Goal: Transaction & Acquisition: Book appointment/travel/reservation

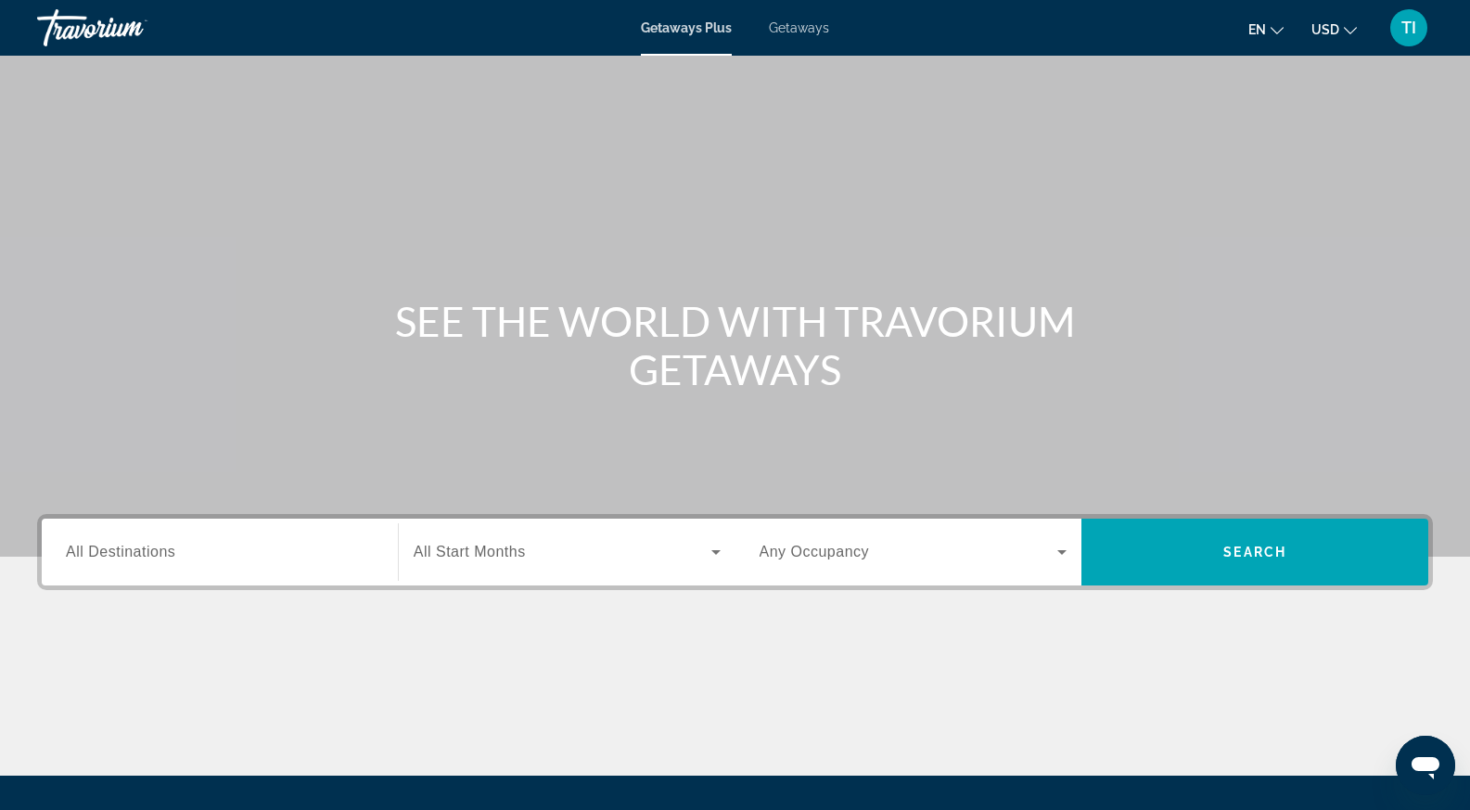
click at [791, 28] on span "Getaways" at bounding box center [799, 27] width 60 height 15
click at [157, 552] on span "All Destinations" at bounding box center [120, 552] width 109 height 16
click at [157, 552] on input "Destination All Destinations" at bounding box center [220, 553] width 308 height 22
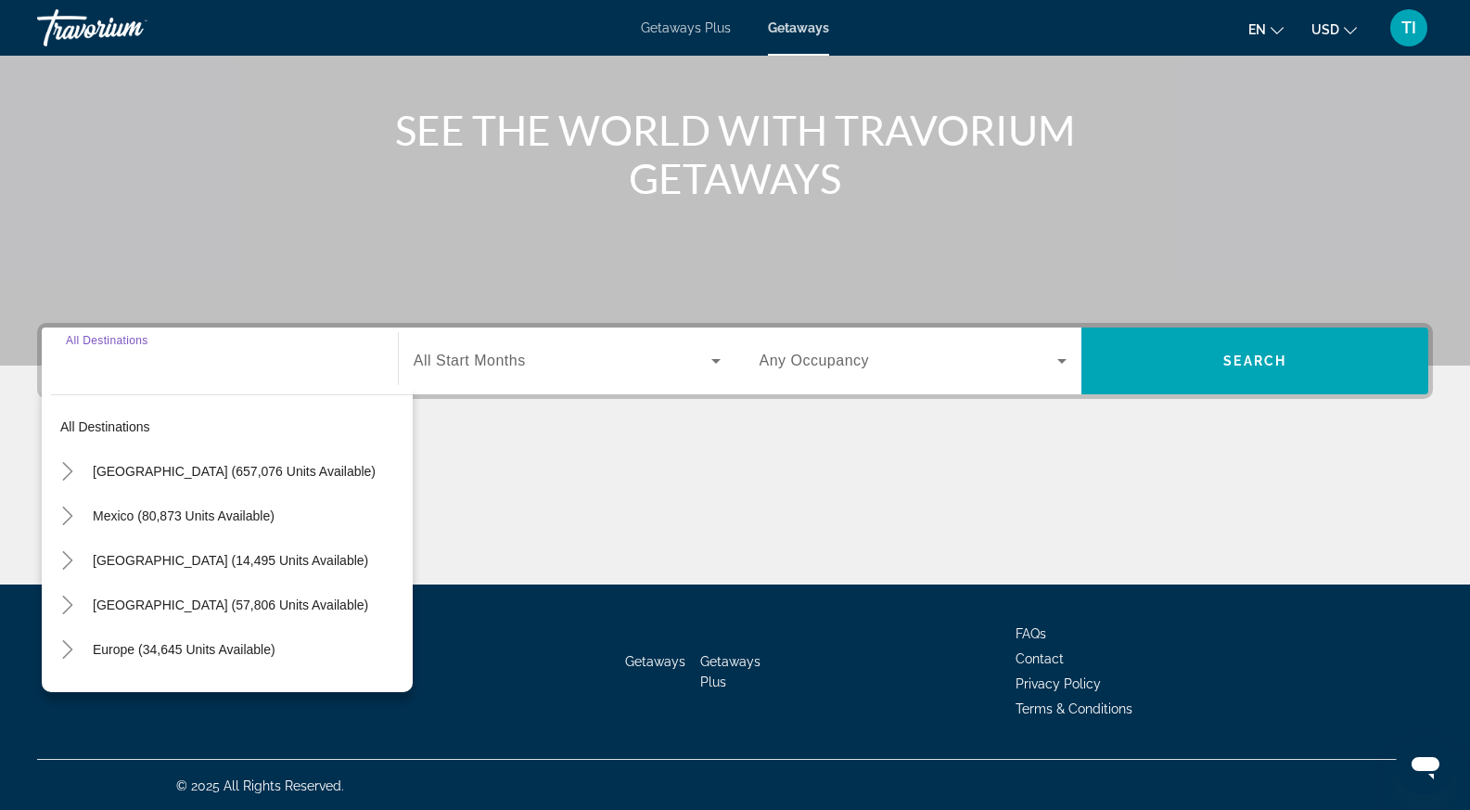
scroll to position [193, 0]
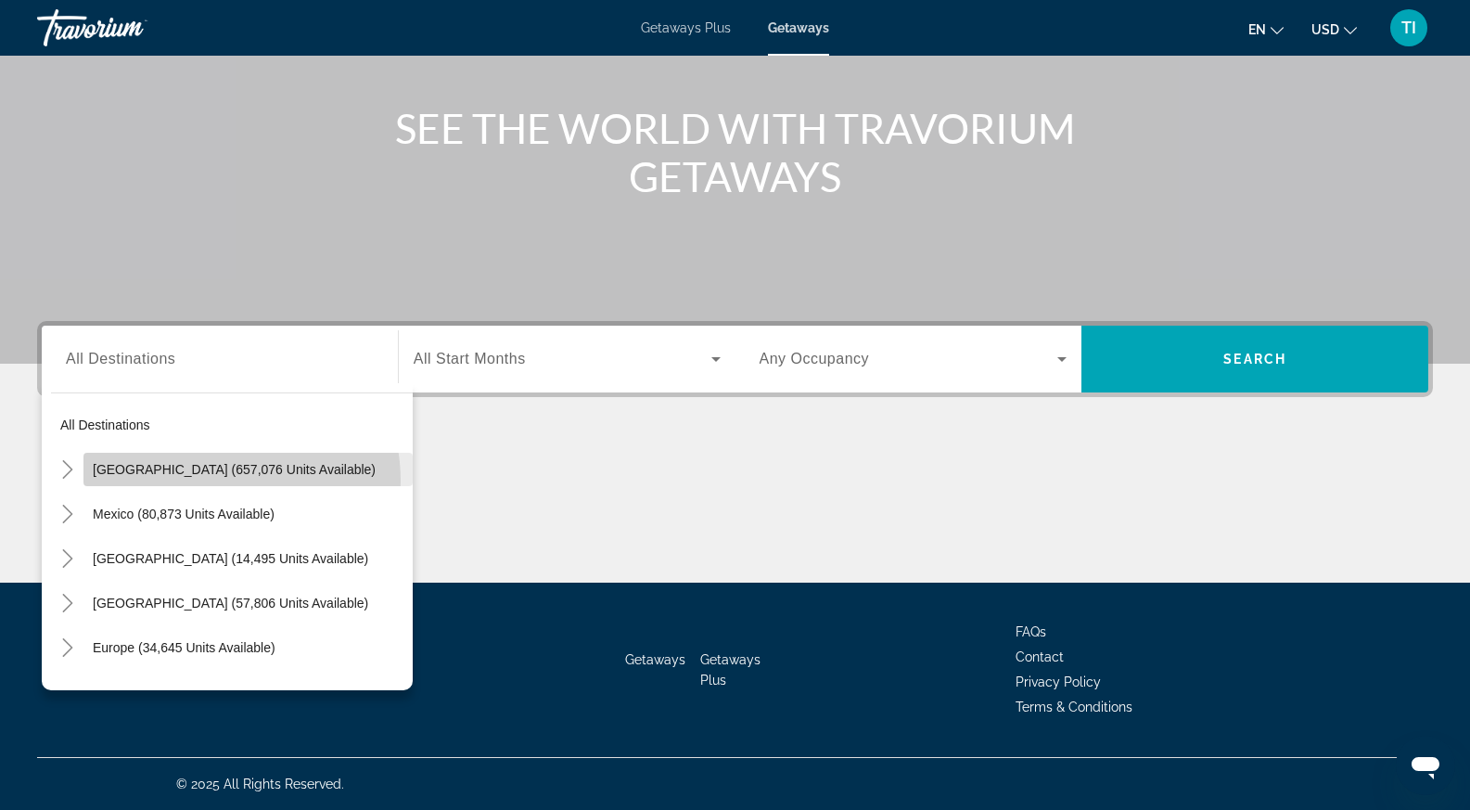
click at [215, 480] on span "Search widget" at bounding box center [247, 469] width 329 height 45
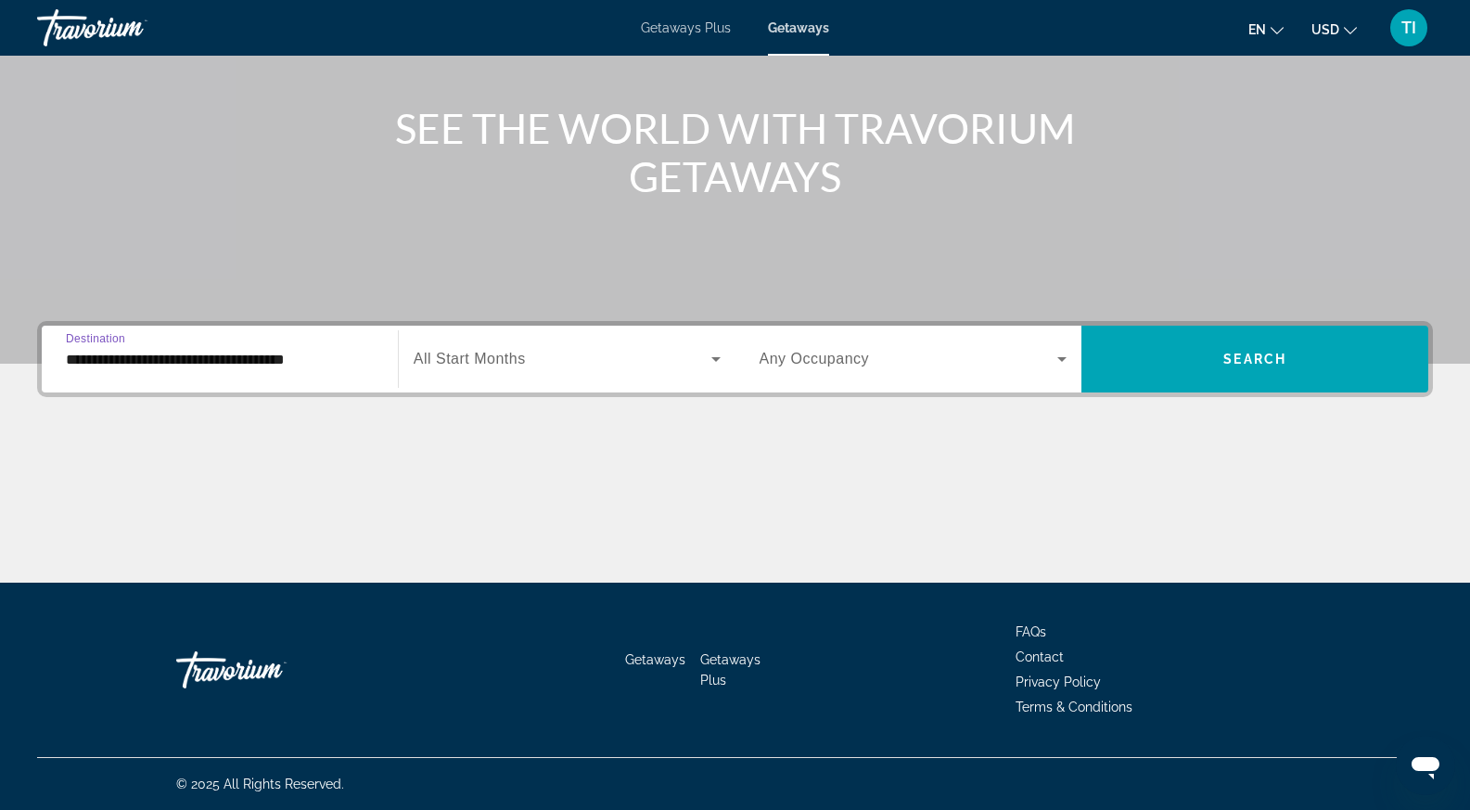
click at [270, 367] on input "**********" at bounding box center [220, 360] width 308 height 22
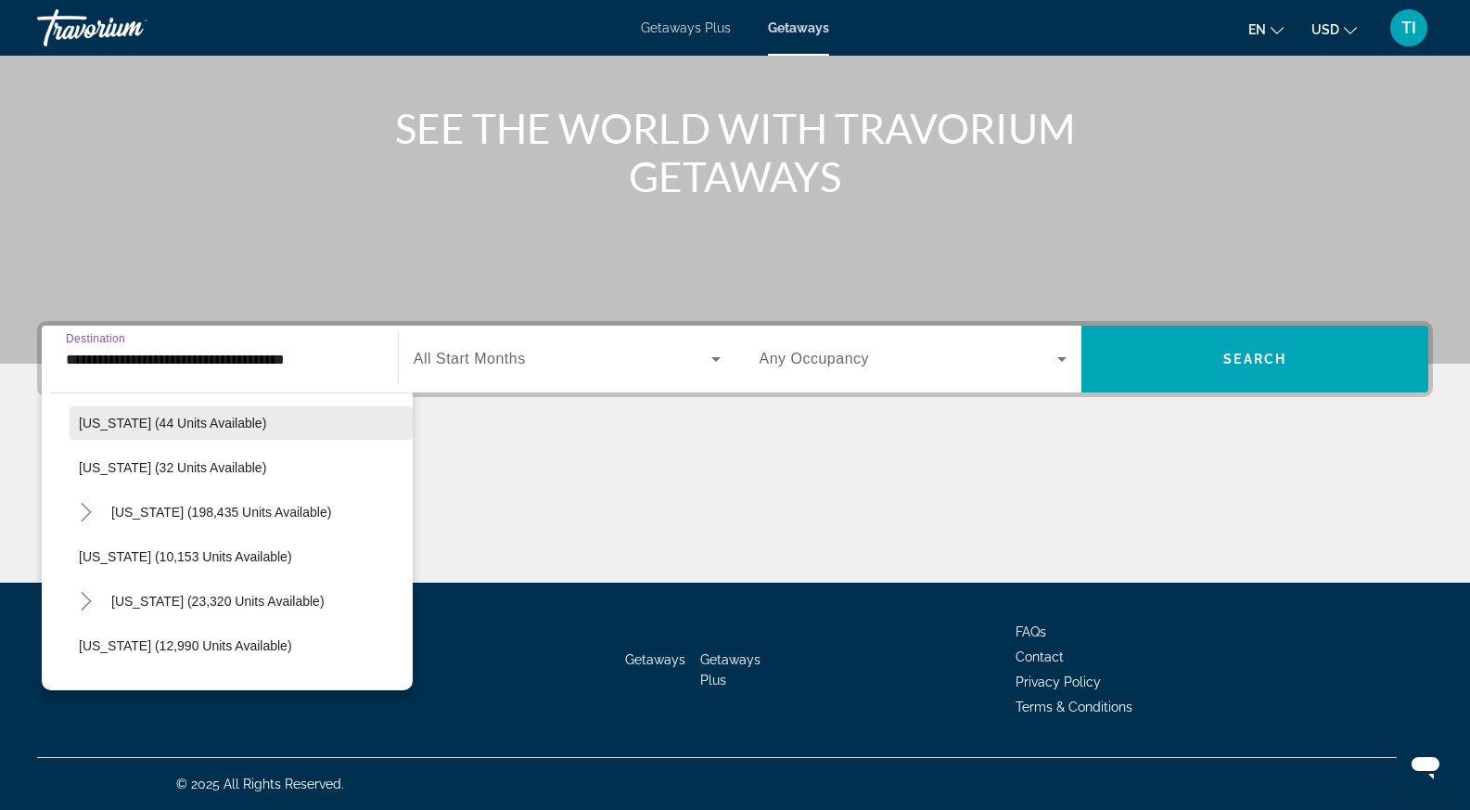
scroll to position [278, 0]
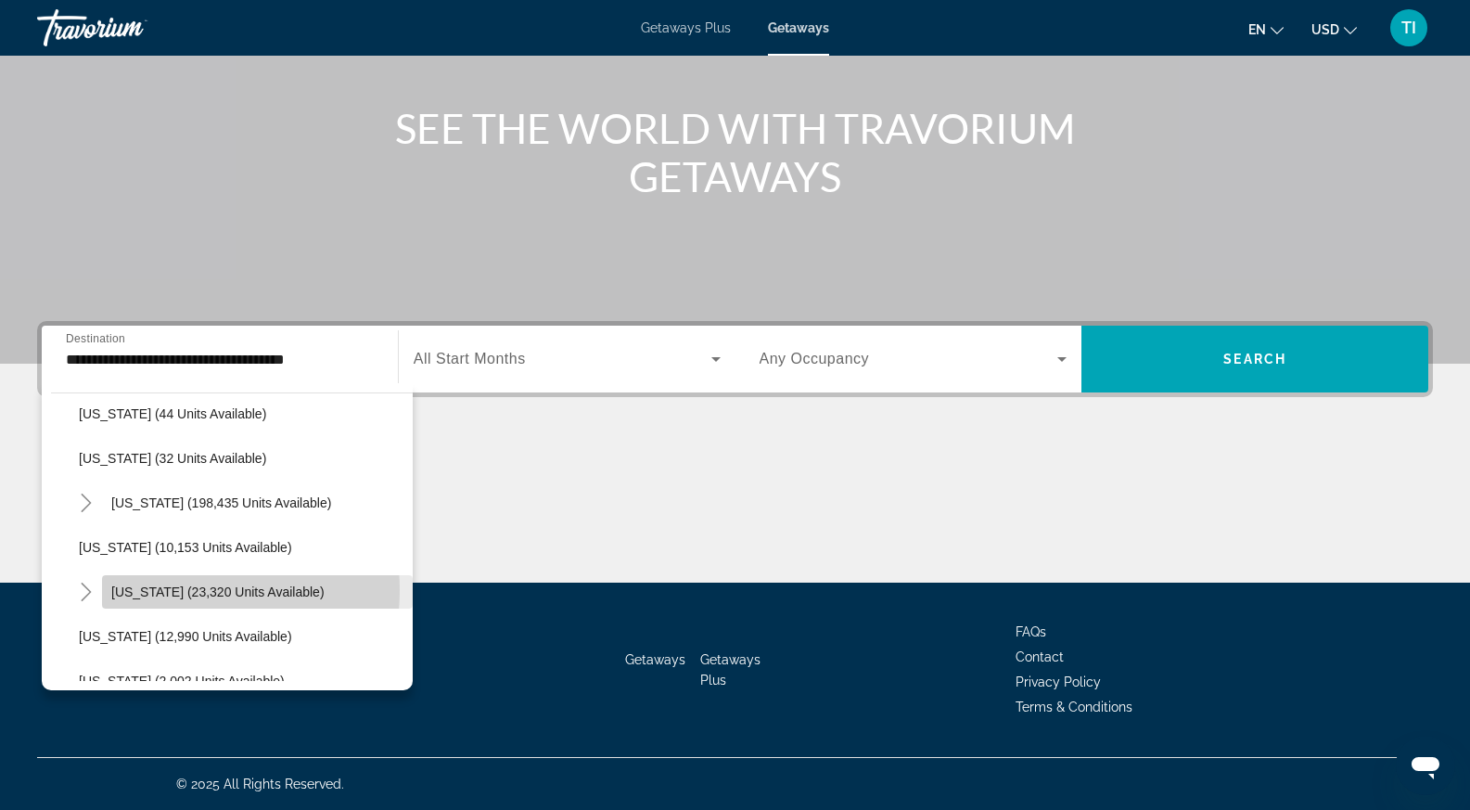
click at [172, 590] on span "Hawaii (23,320 units available)" at bounding box center [217, 591] width 213 height 15
type input "**********"
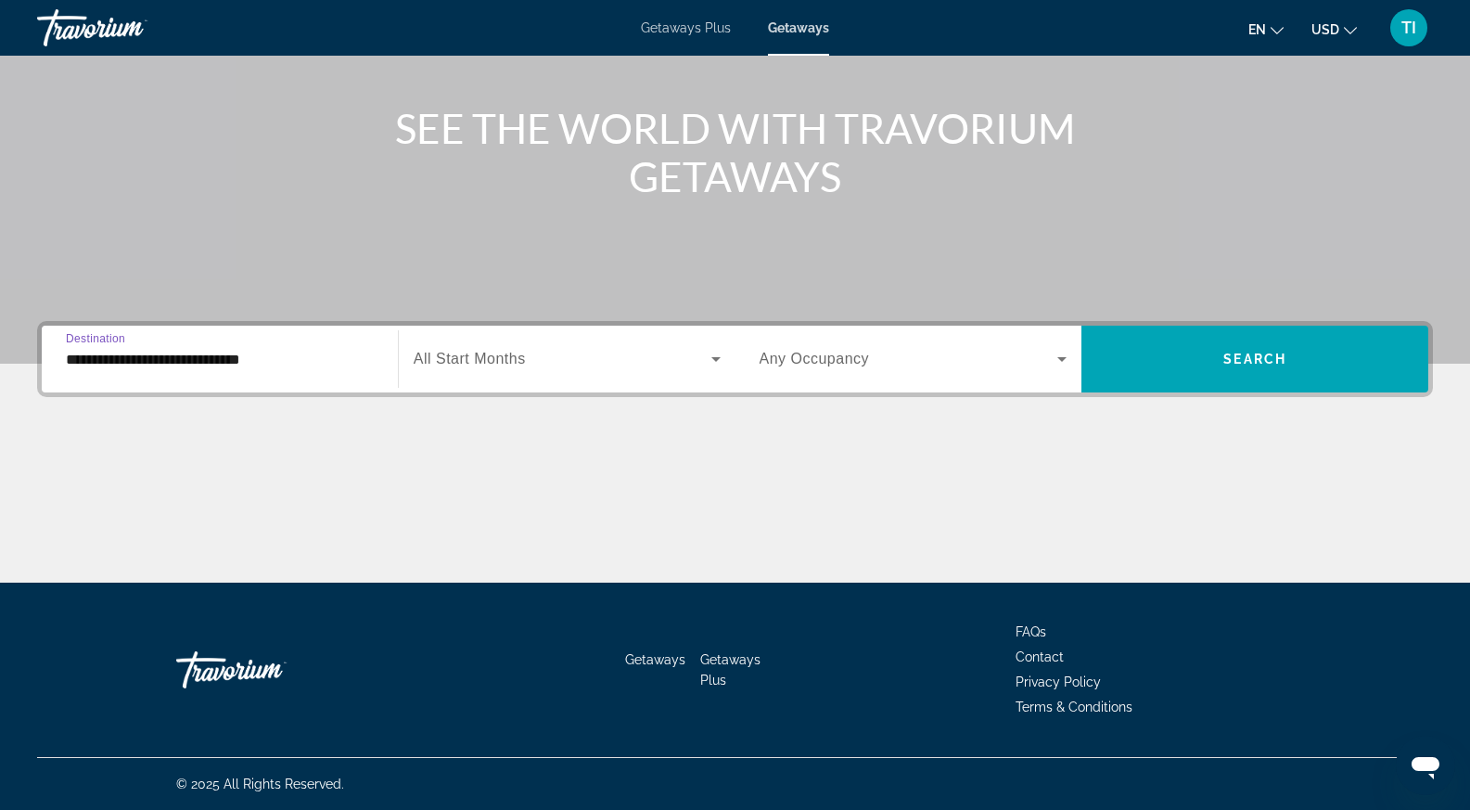
click at [613, 356] on span "Search widget" at bounding box center [563, 359] width 298 height 22
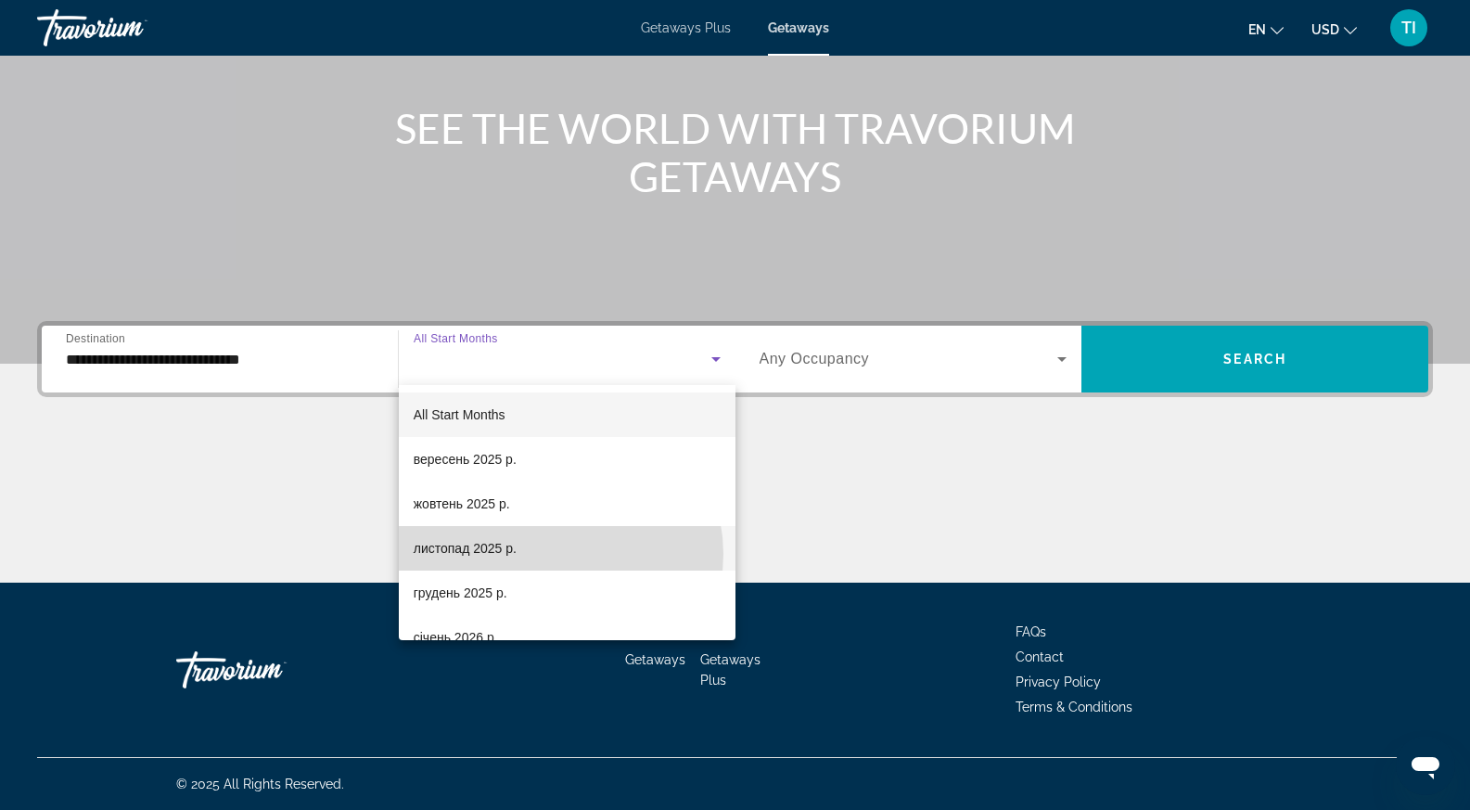
click at [556, 554] on mat-option "листопад 2025 р." at bounding box center [567, 548] width 337 height 45
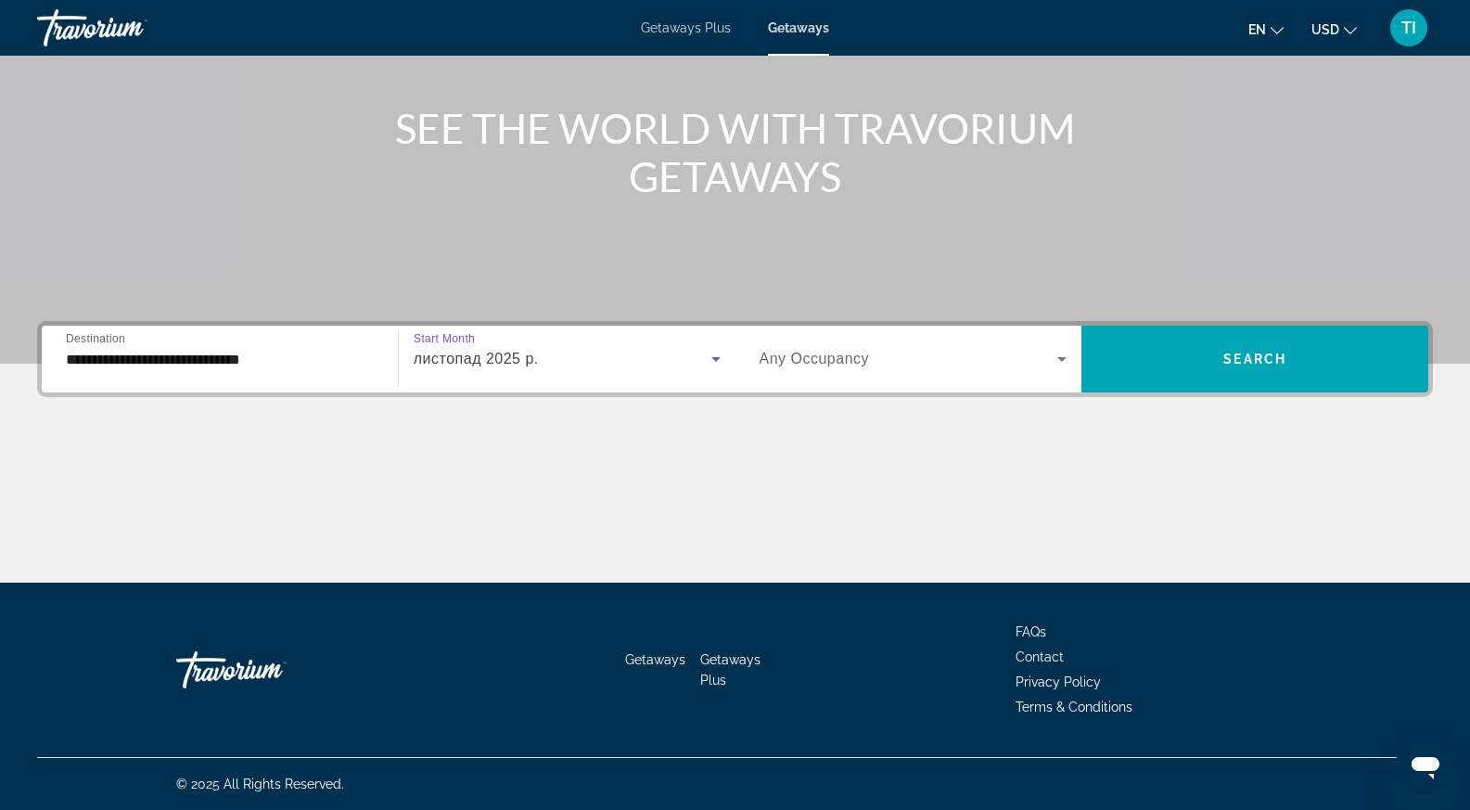
click at [994, 361] on span "Search widget" at bounding box center [909, 359] width 299 height 22
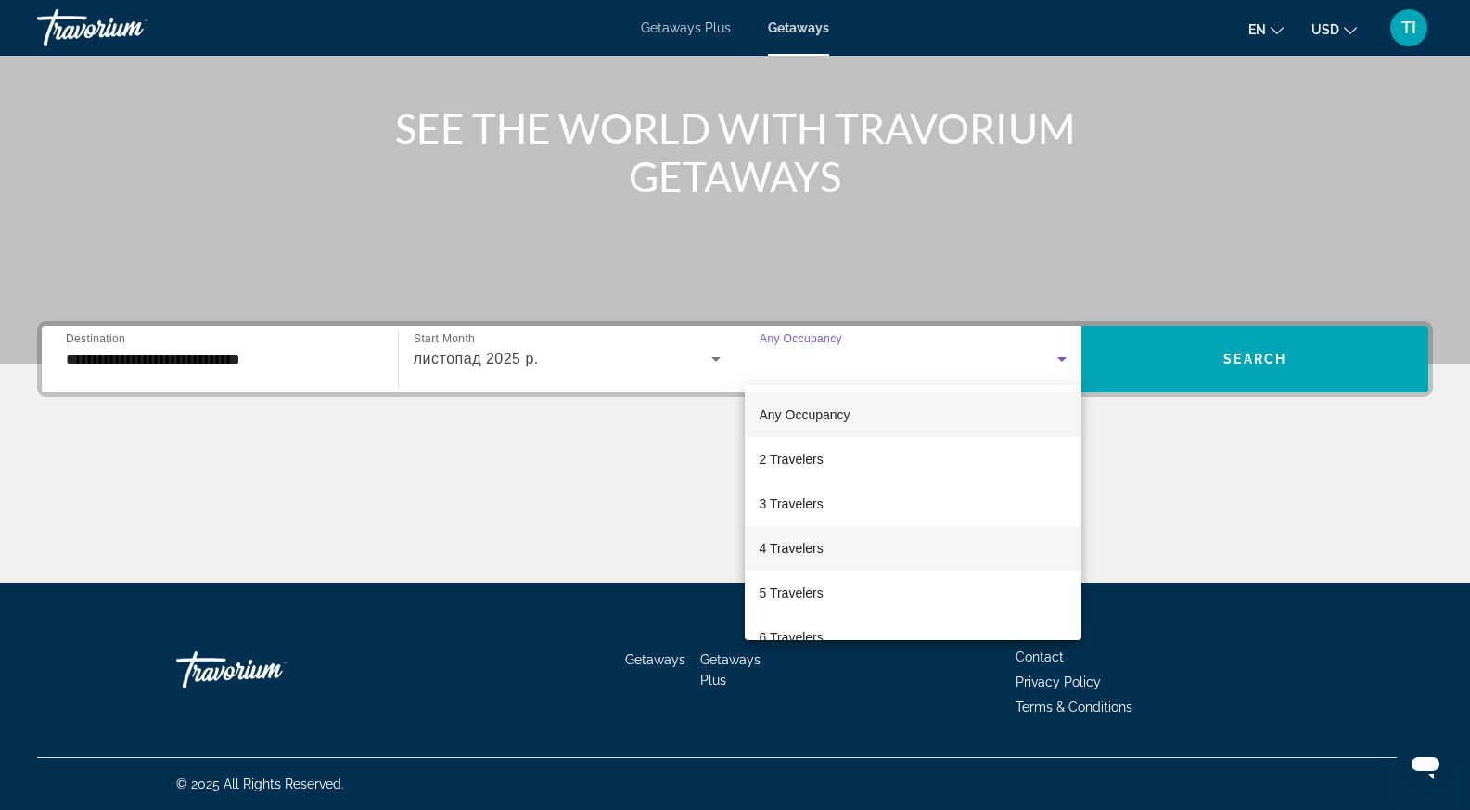
click at [923, 541] on mat-option "4 Travelers" at bounding box center [914, 548] width 338 height 45
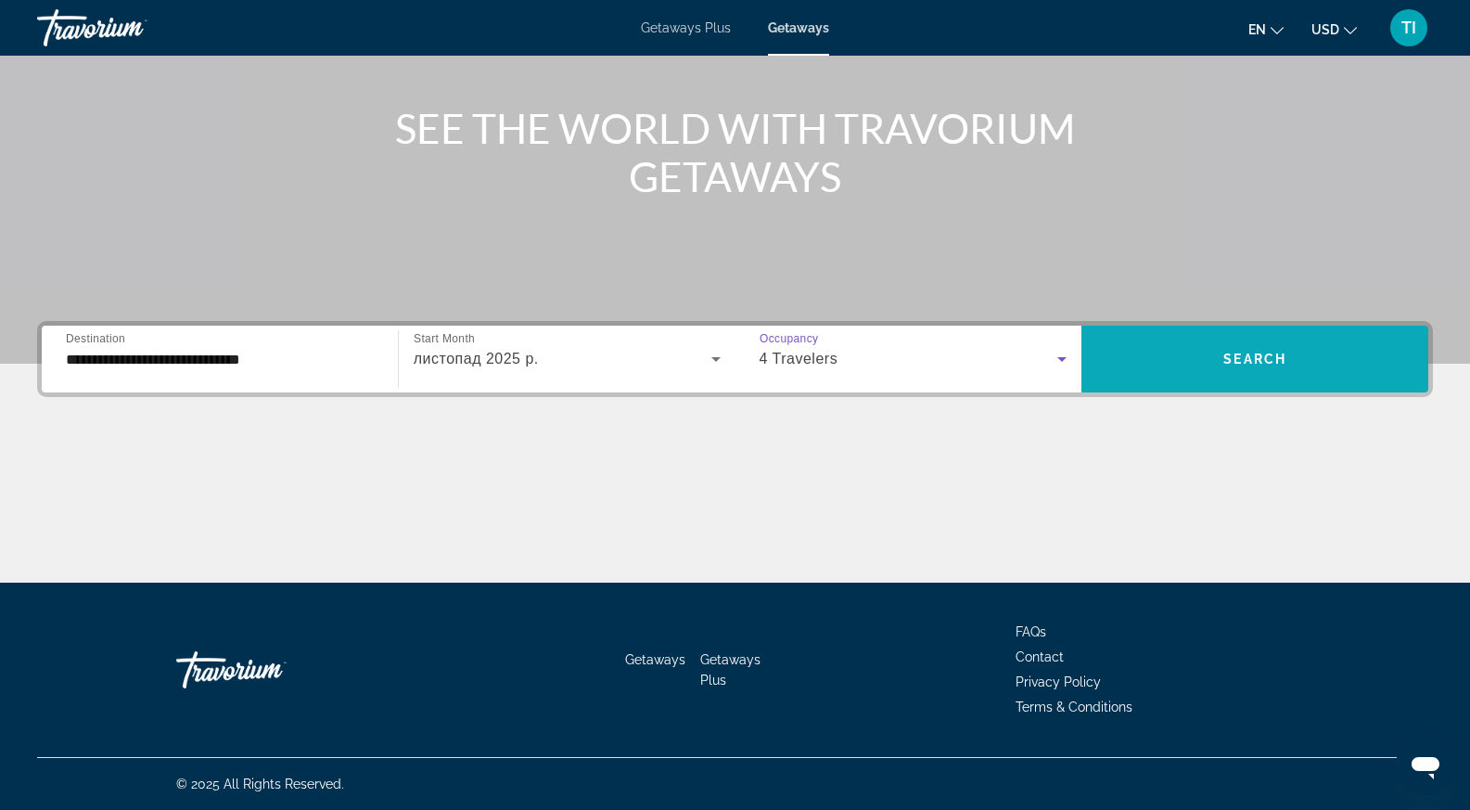
click at [1228, 369] on span "Search widget" at bounding box center [1254, 359] width 347 height 45
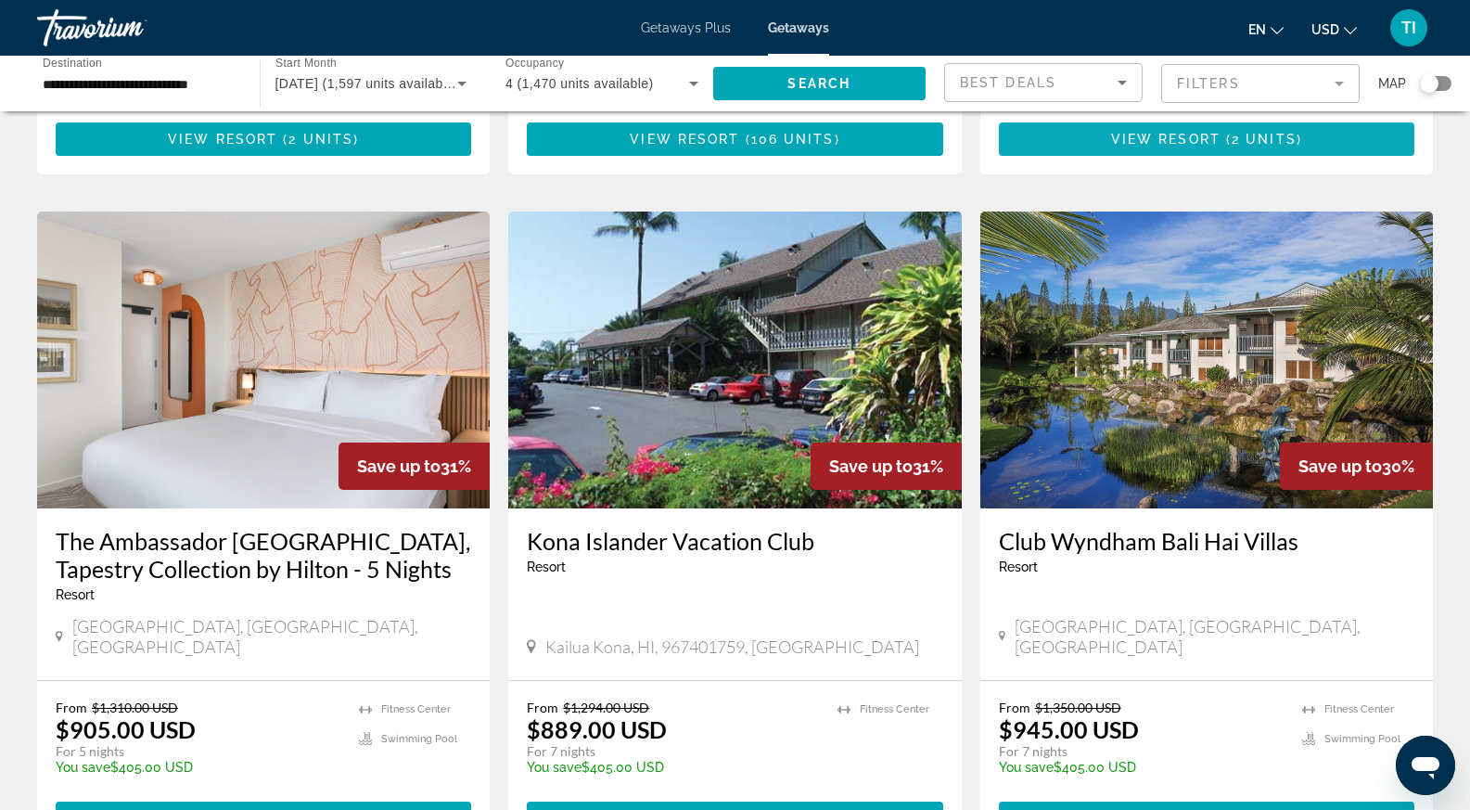
scroll to position [1161, 0]
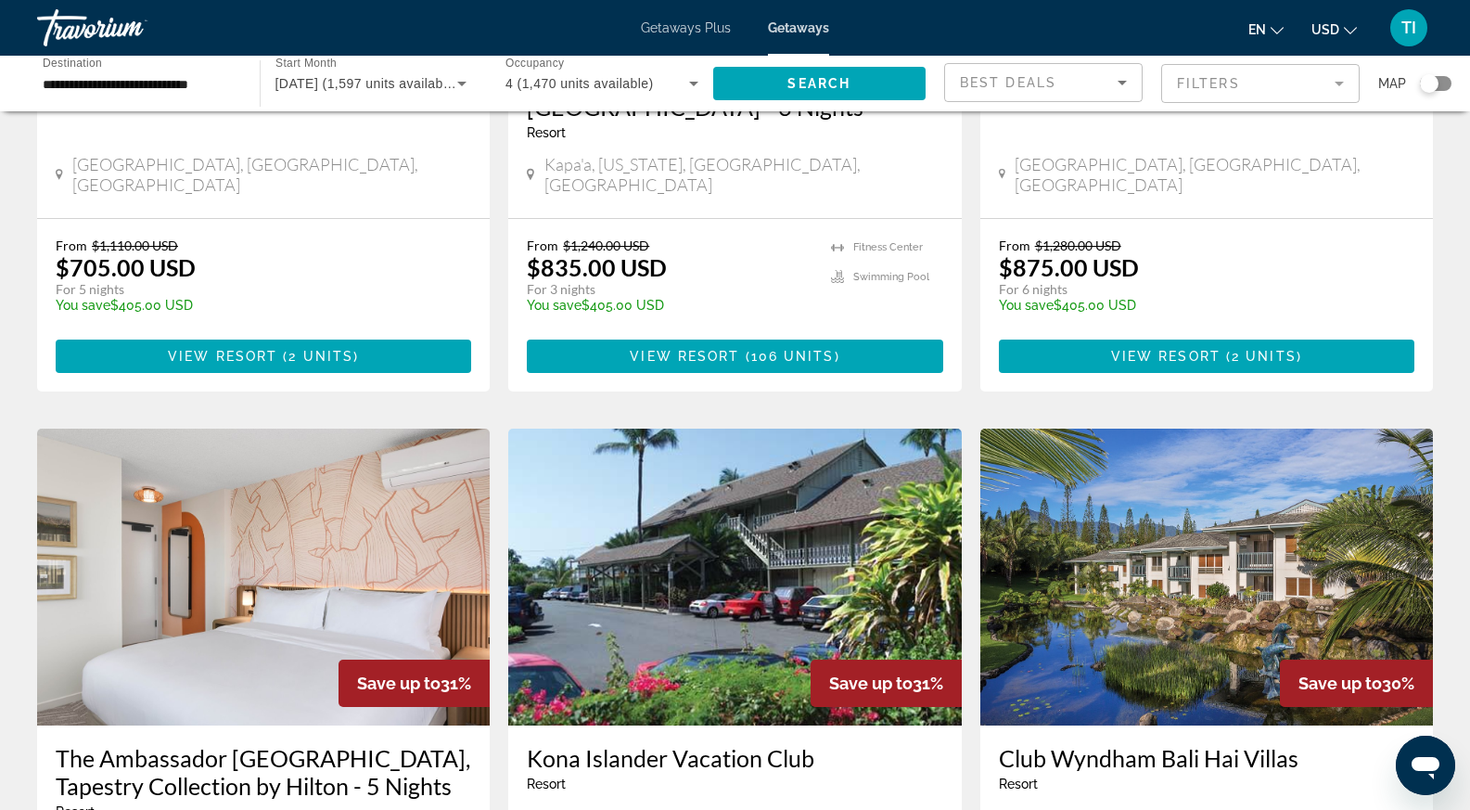
click at [1107, 63] on mat-form-field "Best Deals" at bounding box center [1043, 82] width 198 height 39
click at [1111, 81] on div "Best Deals" at bounding box center [1043, 82] width 167 height 22
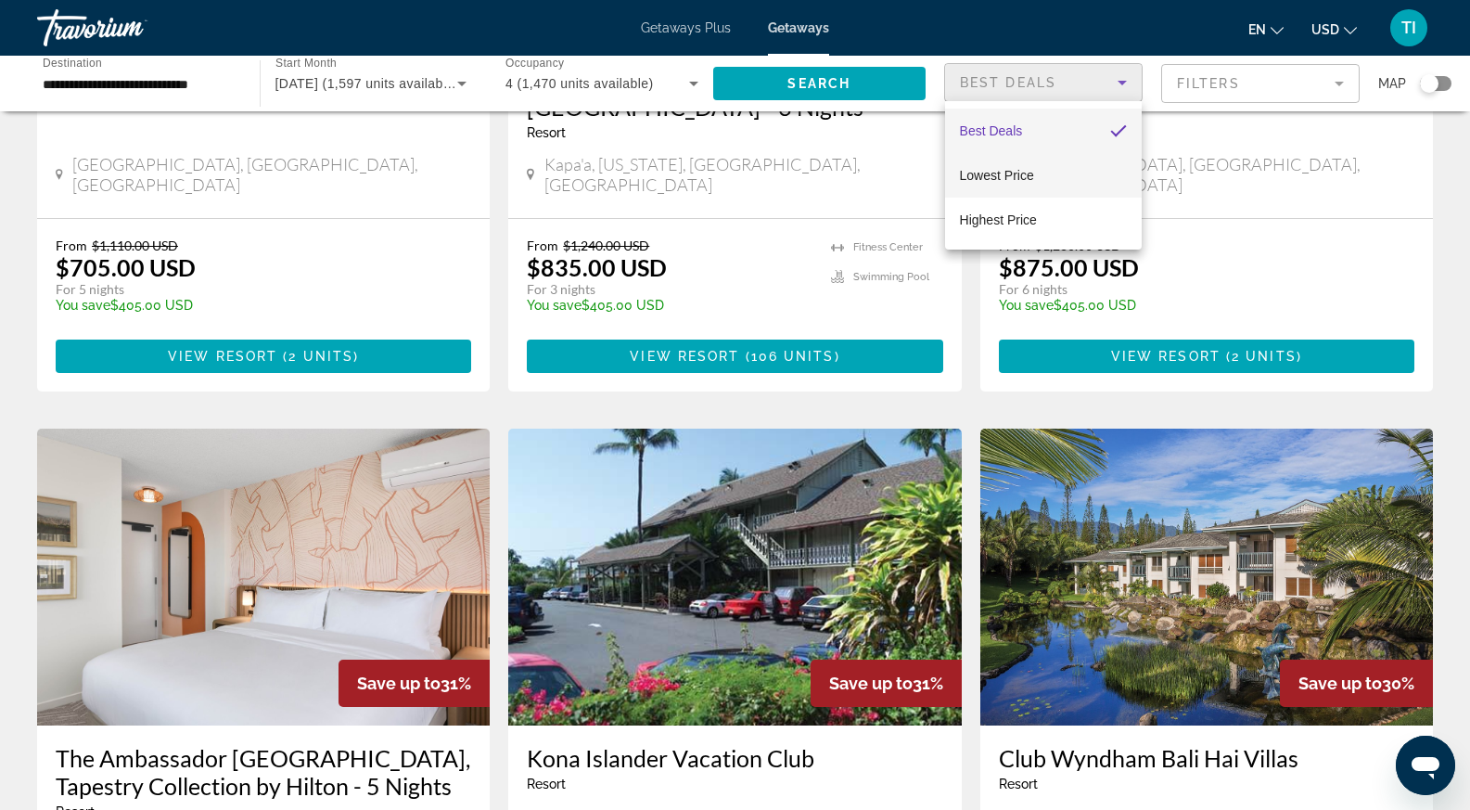
click at [1037, 176] on mat-option "Lowest Price" at bounding box center [1043, 175] width 197 height 45
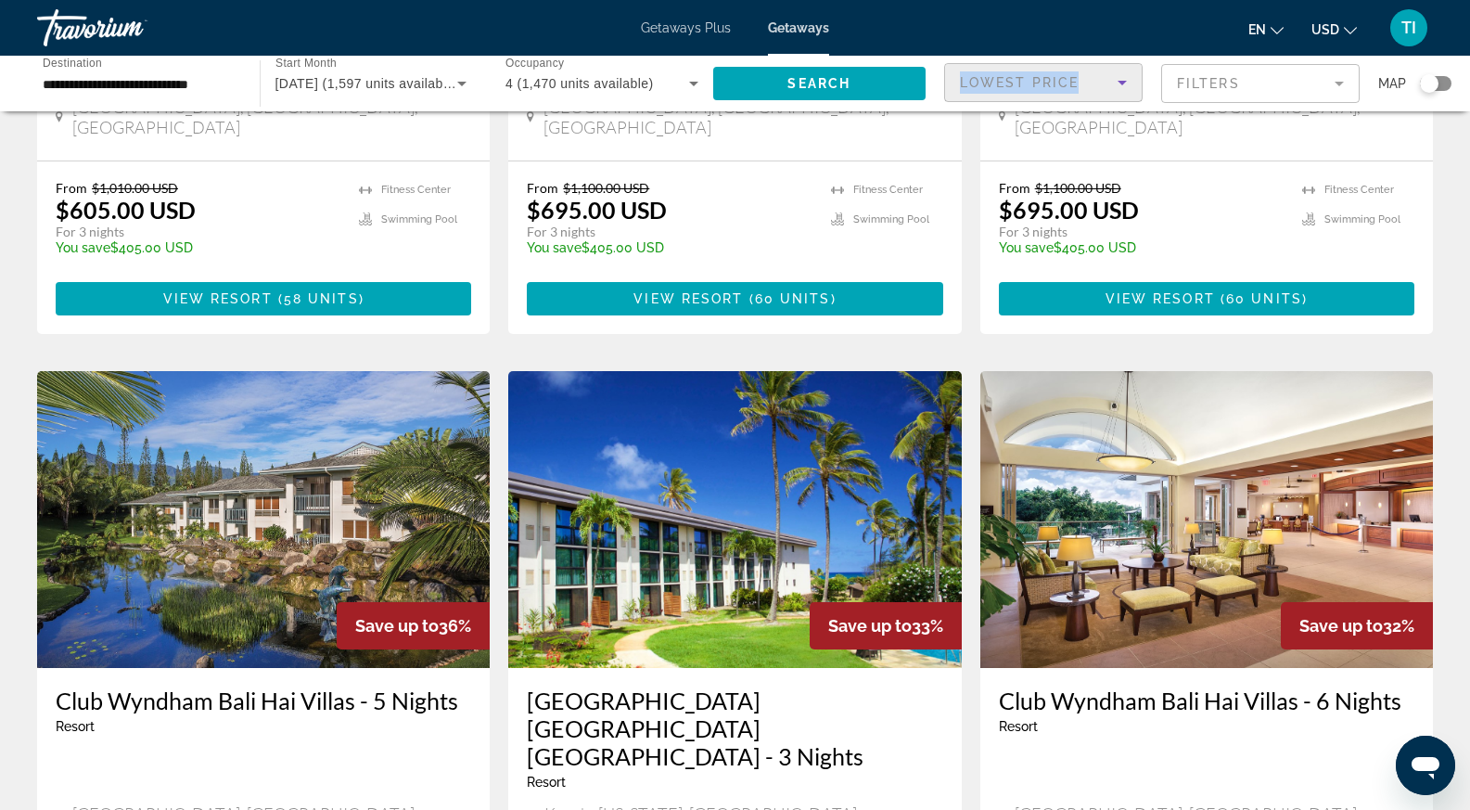
scroll to position [0, 0]
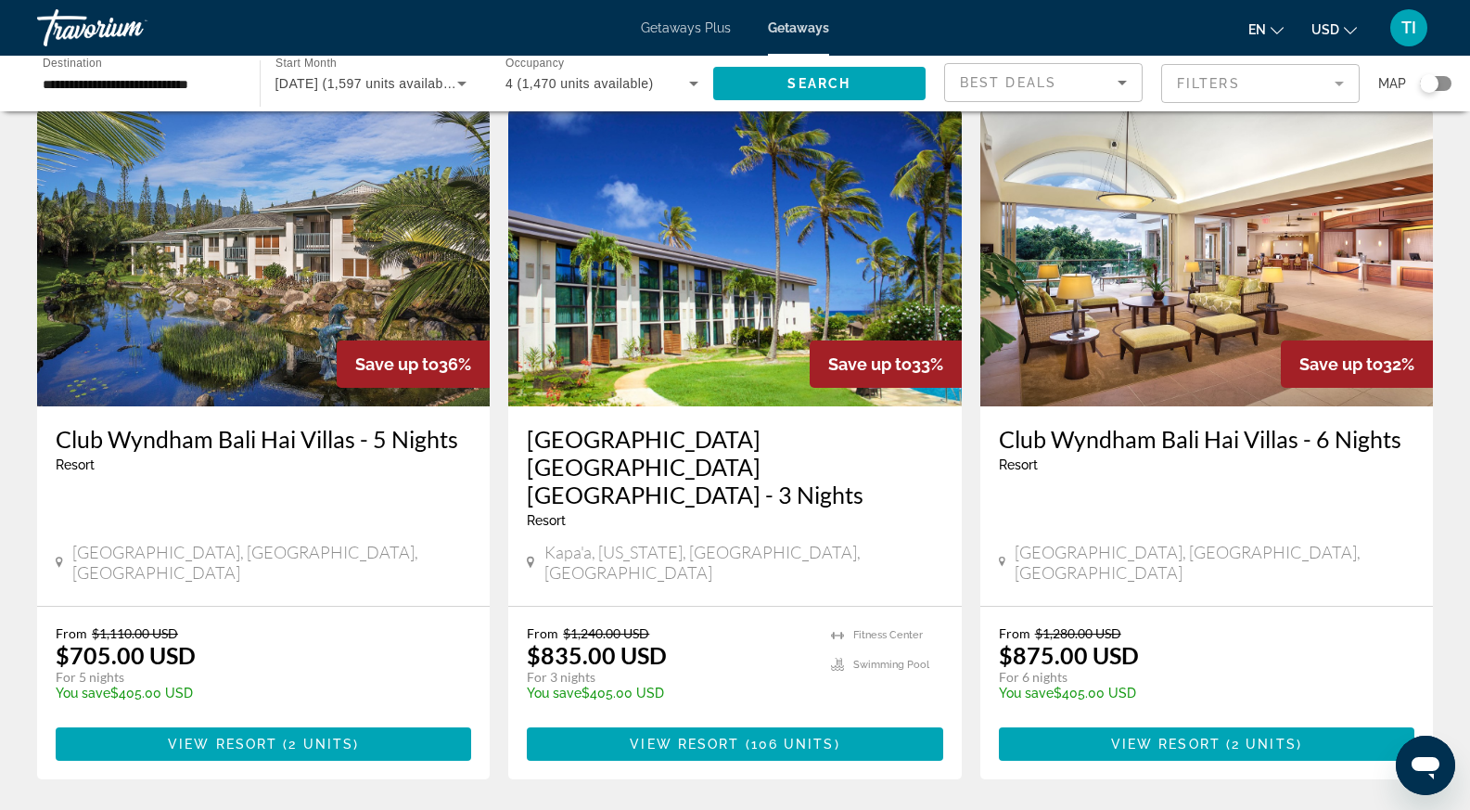
scroll to position [927, 0]
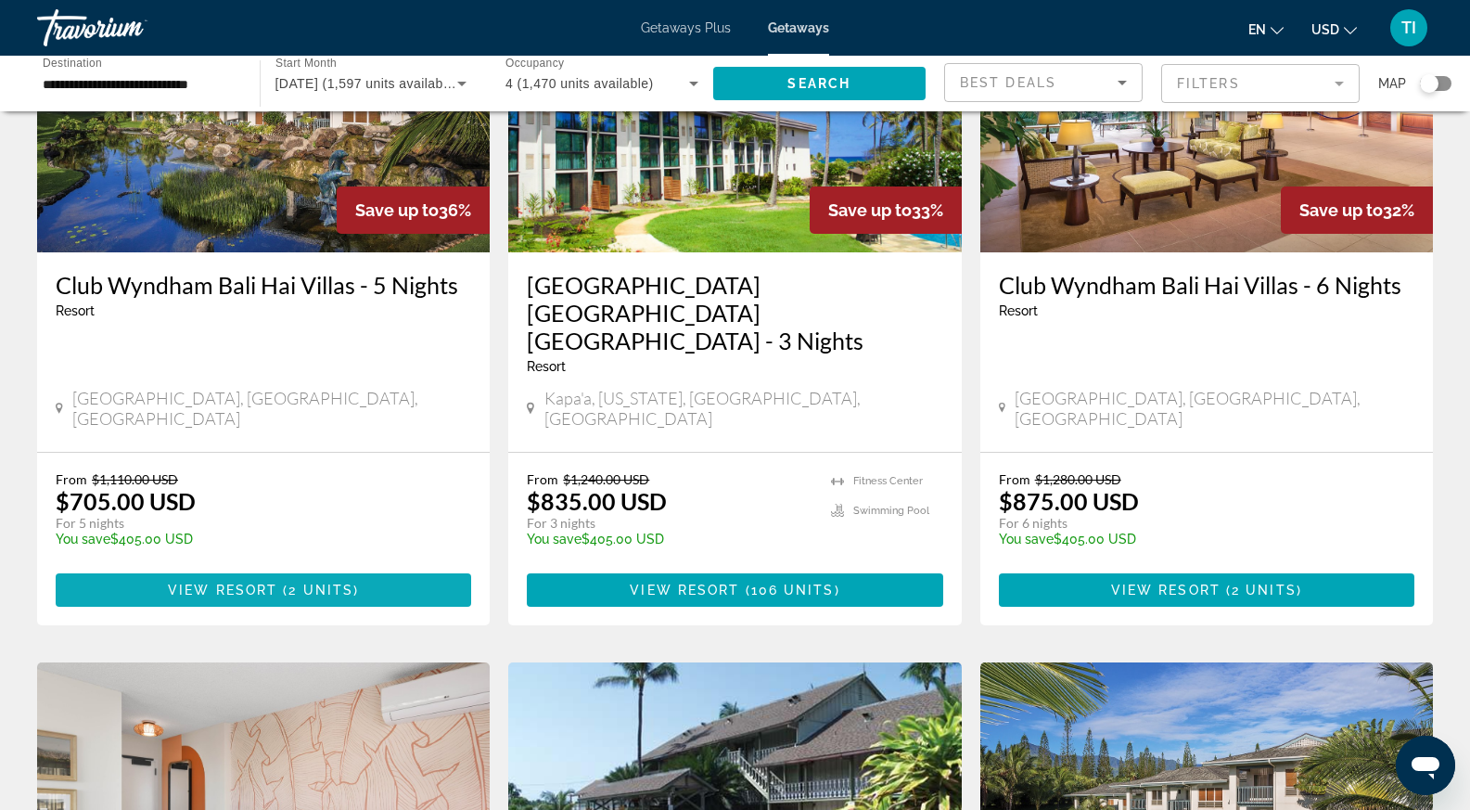
click at [244, 582] on span "View Resort" at bounding box center [222, 589] width 109 height 15
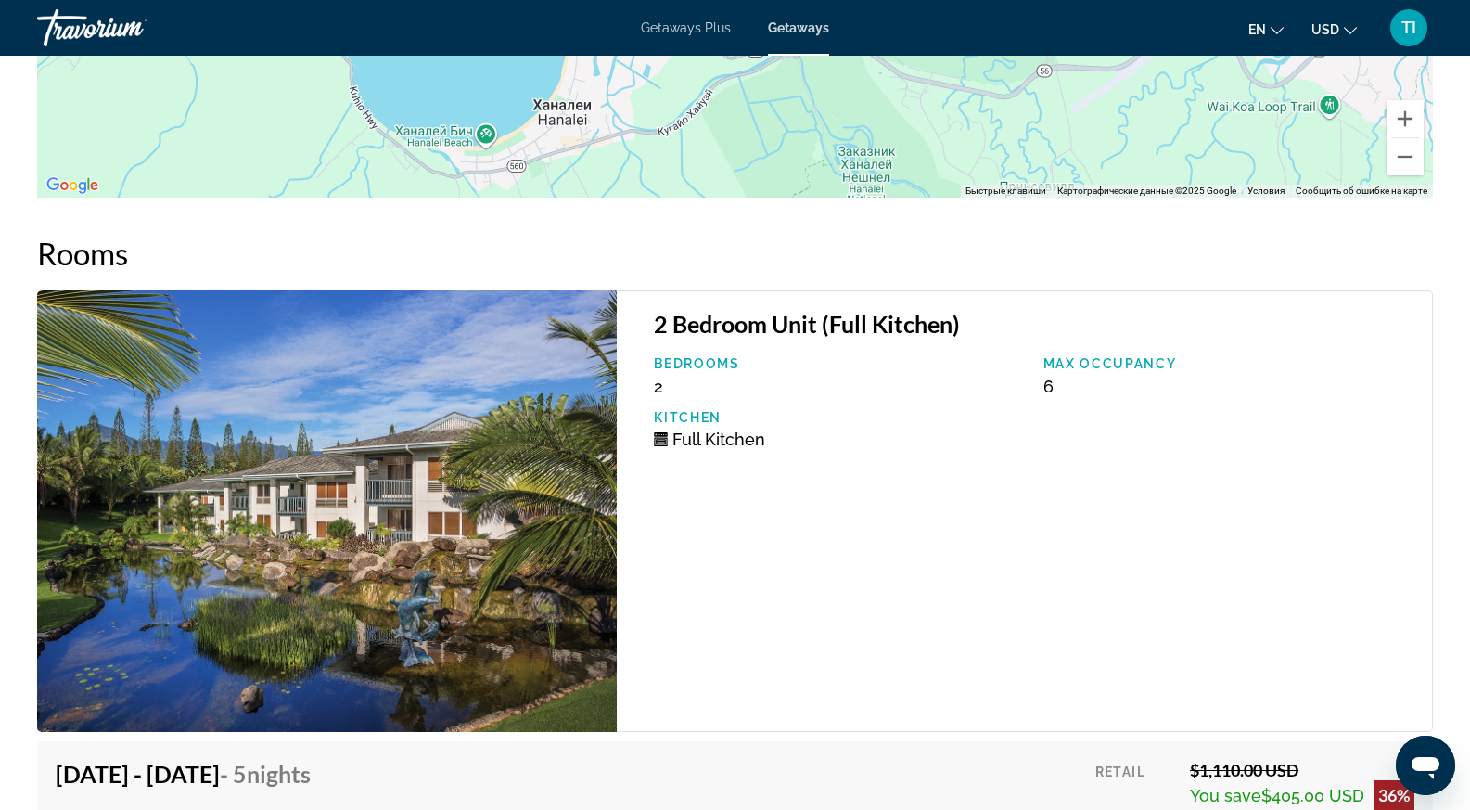
scroll to position [3418, 0]
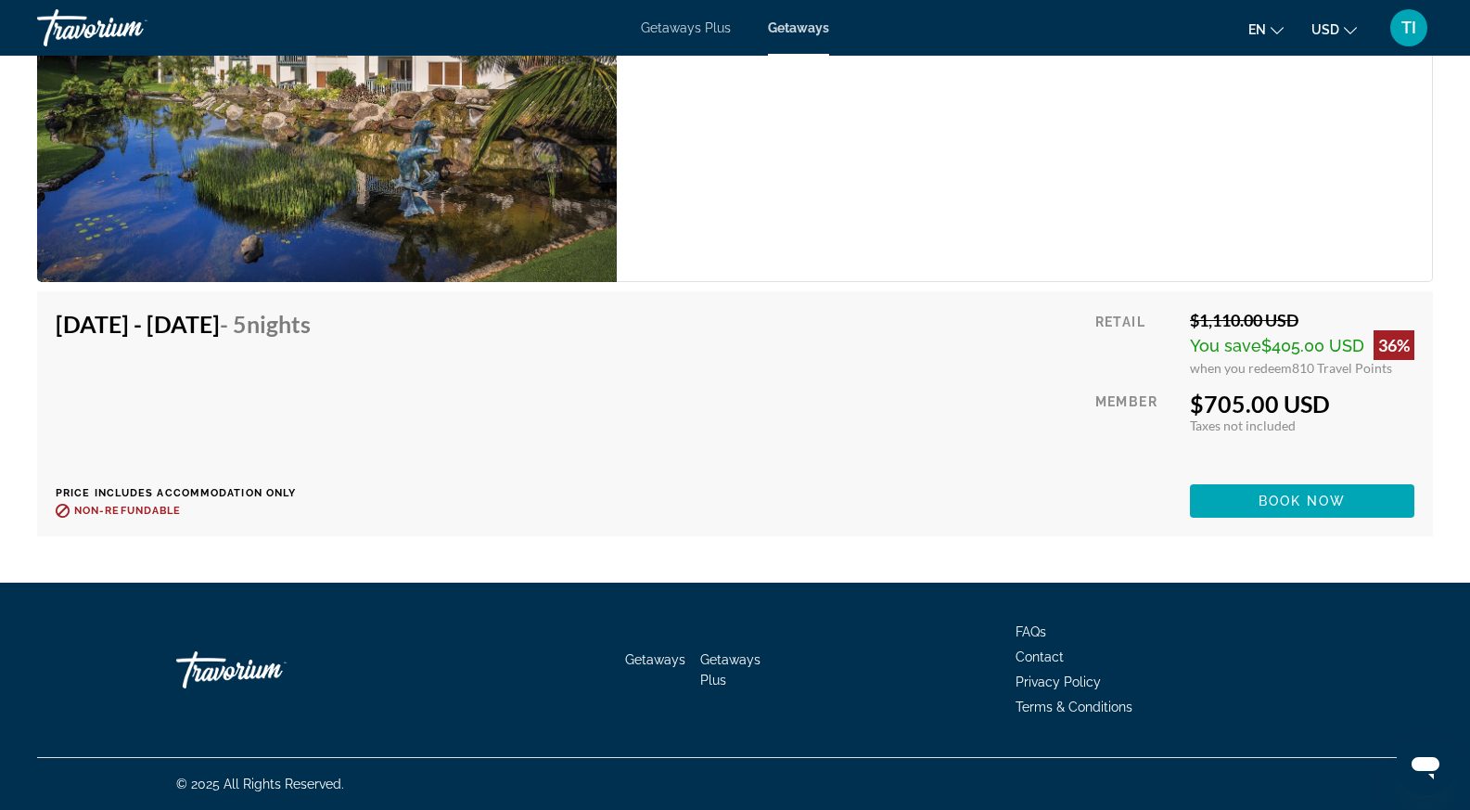
click at [814, 241] on div "2 Bedroom Unit (Full Kitchen) Bedrooms 2 Max Occupancy 6 Kitchen Full Kitchen" at bounding box center [1025, 60] width 816 height 441
click at [1234, 505] on span "Main content" at bounding box center [1302, 501] width 224 height 45
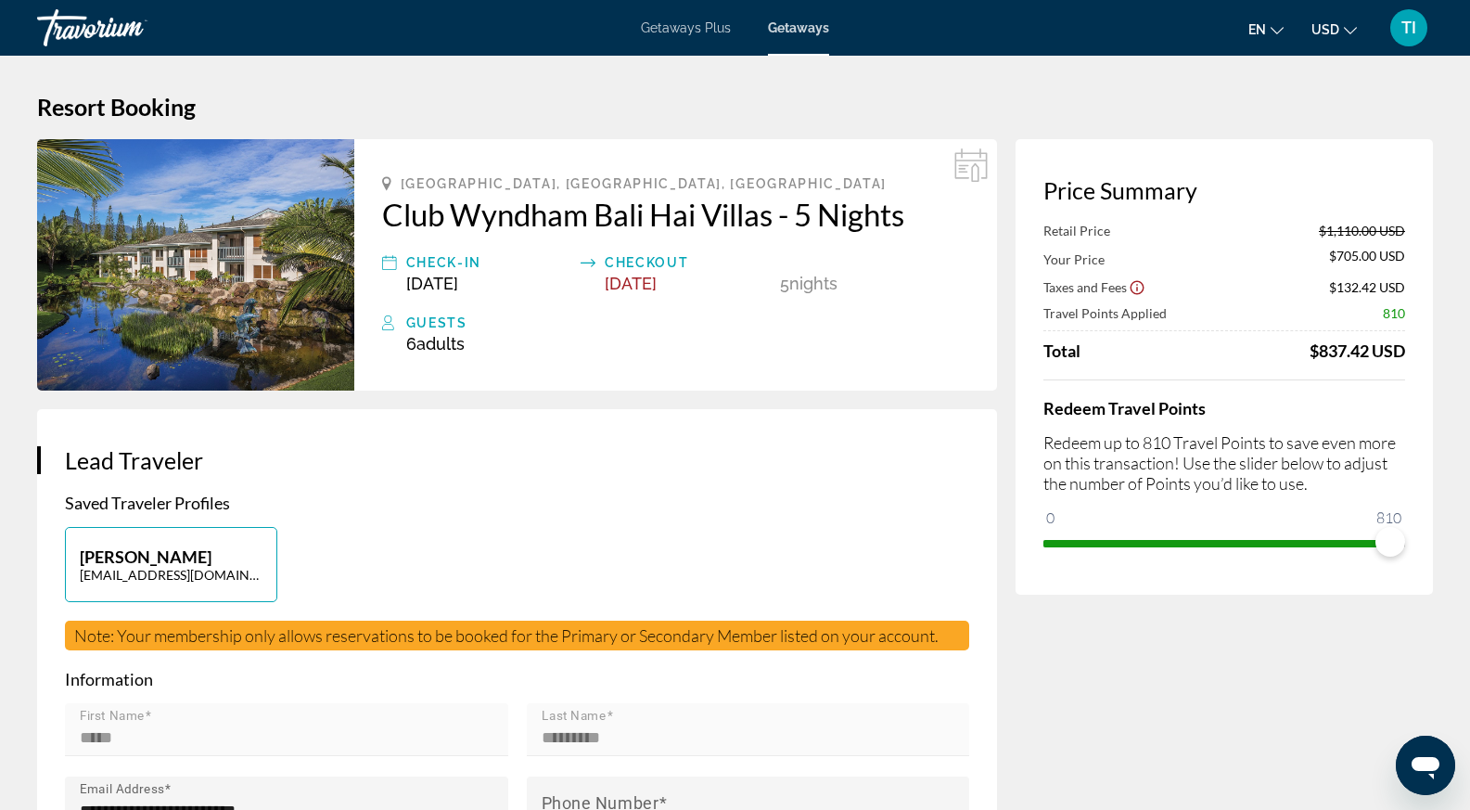
click at [1413, 31] on span "TI" at bounding box center [1408, 28] width 15 height 19
